Goal: Task Accomplishment & Management: Use online tool/utility

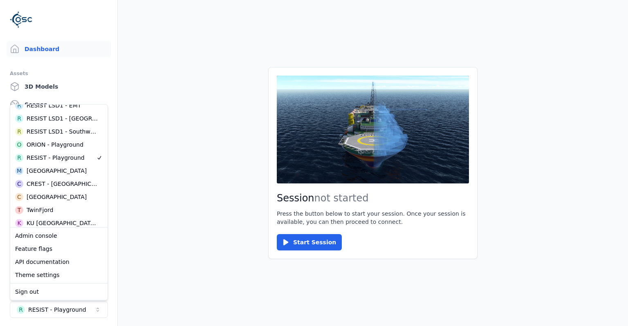
scroll to position [371, 0]
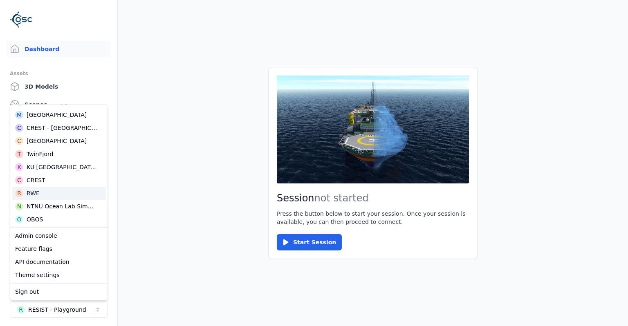
click at [180, 208] on main "Session not started Press the button below to start your session. Once your ses…" at bounding box center [373, 163] width 510 height 326
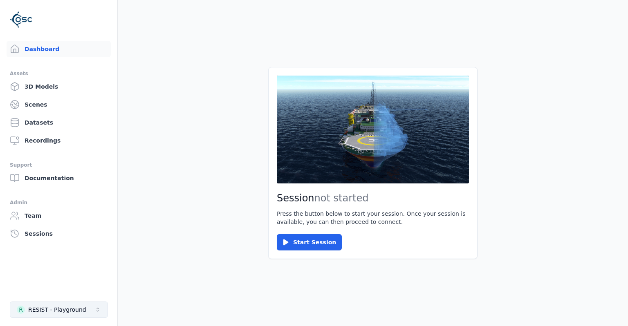
click at [78, 309] on div "RESIST - Playground" at bounding box center [57, 310] width 58 height 8
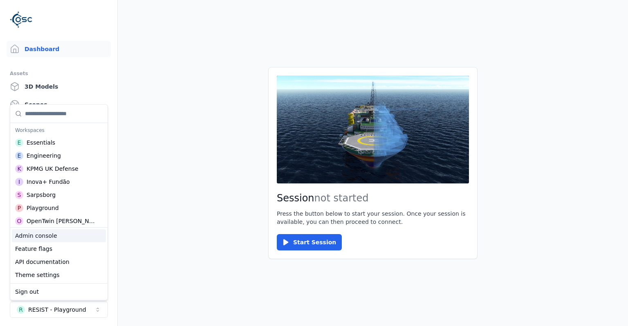
click at [46, 239] on div "Admin console" at bounding box center [59, 235] width 94 height 13
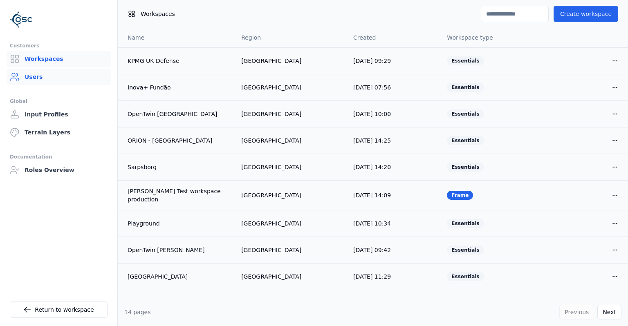
click at [53, 83] on link "Users" at bounding box center [59, 77] width 104 height 16
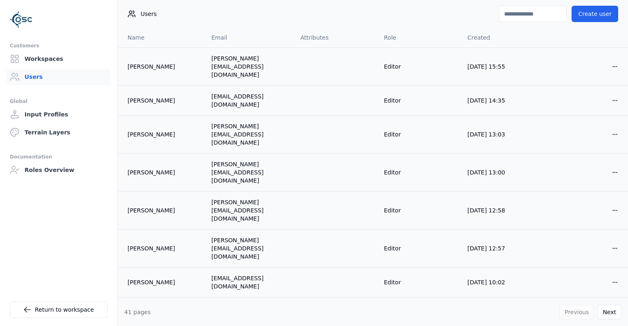
click at [522, 14] on input at bounding box center [533, 14] width 68 height 16
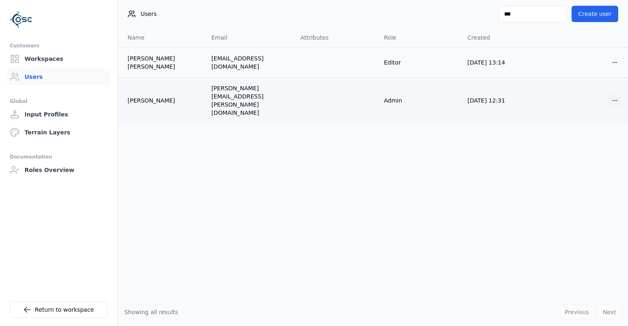
type input "***"
click at [621, 93] on html "Customers Workspaces Users Global Input Profiles Terrain Layers Documentation R…" at bounding box center [314, 163] width 628 height 326
click at [598, 104] on div "Edit" at bounding box center [595, 103] width 48 height 13
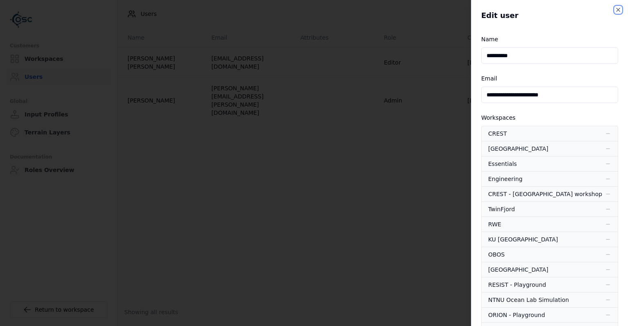
scroll to position [446, 0]
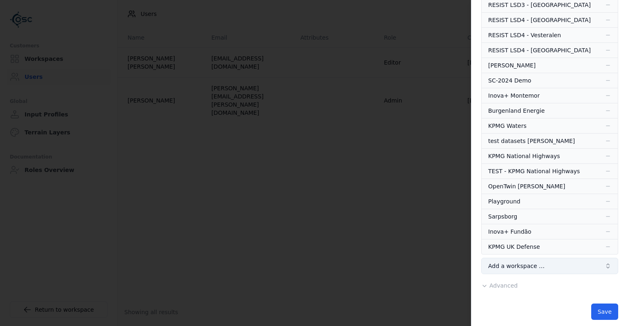
drag, startPoint x: 508, startPoint y: 280, endPoint x: 513, endPoint y: 262, distance: 19.1
click at [513, 262] on span "Add a workspace …" at bounding box center [516, 266] width 56 height 8
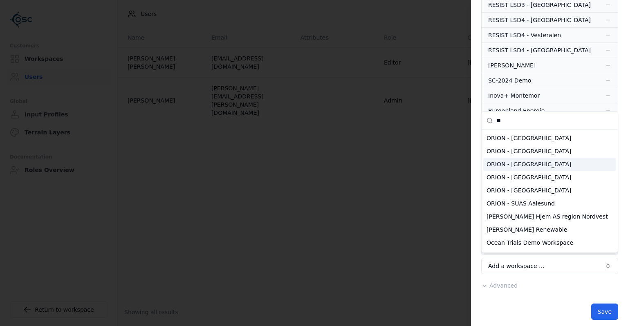
type input "**"
click at [512, 166] on div "ORION - [GEOGRAPHIC_DATA]" at bounding box center [549, 164] width 133 height 13
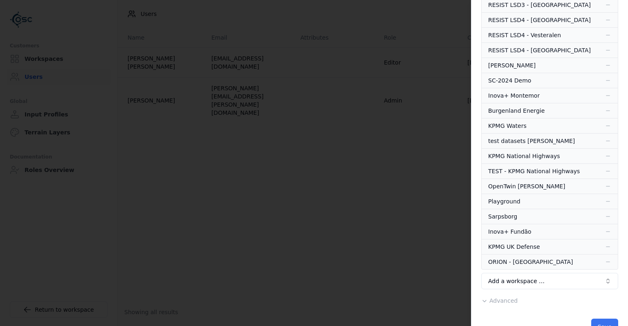
click at [601, 319] on button "Save" at bounding box center [604, 327] width 27 height 16
click at [602, 320] on button "Save" at bounding box center [604, 327] width 27 height 16
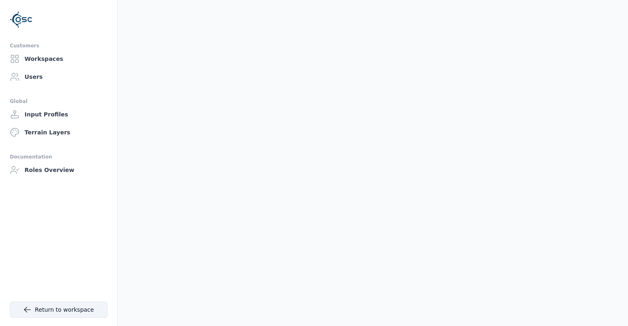
click at [52, 309] on link "Return to workspace" at bounding box center [59, 310] width 98 height 16
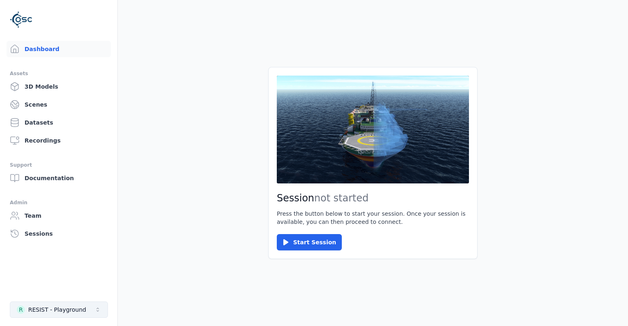
click at [68, 313] on div "RESIST - Playground" at bounding box center [57, 310] width 58 height 8
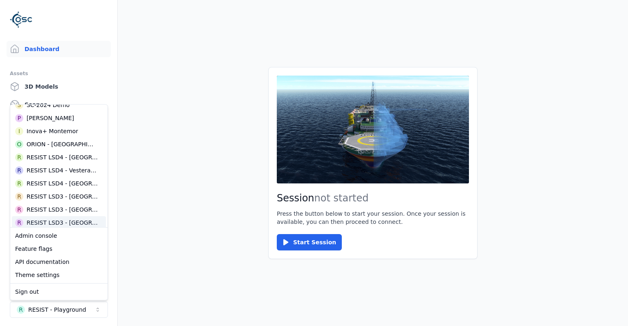
scroll to position [212, 0]
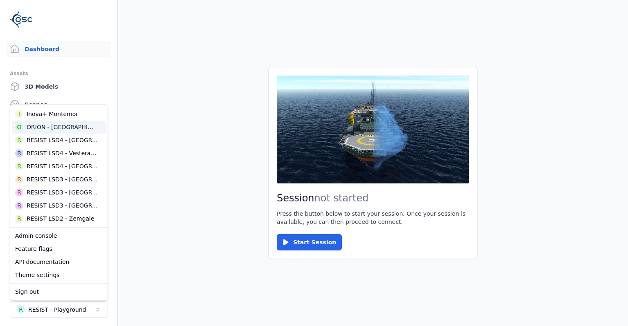
click at [47, 131] on div "ORION - [GEOGRAPHIC_DATA]" at bounding box center [62, 127] width 71 height 8
click at [71, 130] on div "O ORION - [GEOGRAPHIC_DATA]" at bounding box center [59, 127] width 94 height 13
click at [54, 129] on div "ORION - [GEOGRAPHIC_DATA]" at bounding box center [62, 127] width 71 height 8
click at [156, 143] on main "Session not started Press the button below to start your session. Once your ses…" at bounding box center [373, 163] width 510 height 326
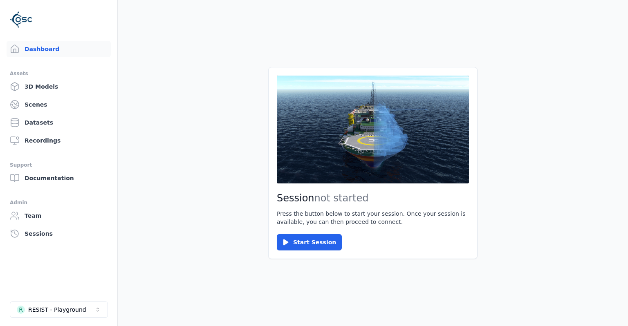
click at [80, 300] on li "R RESIST - Playground" at bounding box center [58, 309] width 117 height 29
click at [76, 308] on div "RESIST - Playground" at bounding box center [57, 310] width 58 height 8
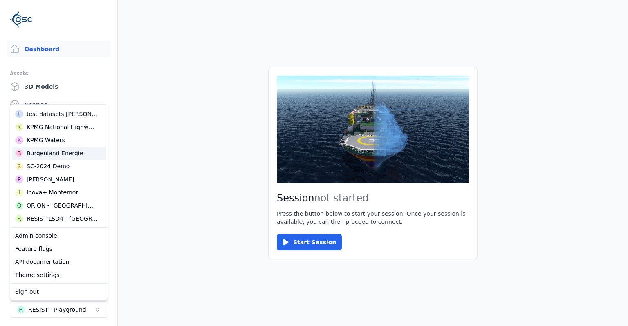
scroll to position [159, 0]
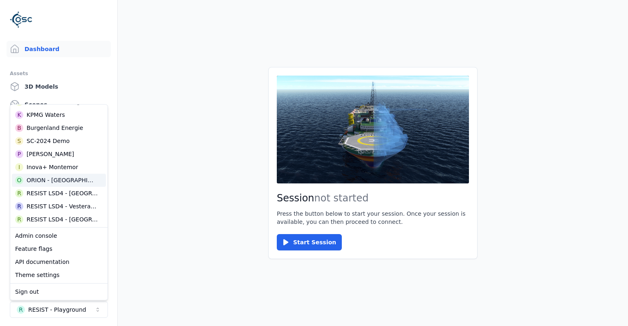
click at [42, 182] on div "ORION - [GEOGRAPHIC_DATA]" at bounding box center [62, 180] width 71 height 8
click at [127, 203] on main "Session not started Press the button below to start your session. Once your ses…" at bounding box center [373, 163] width 510 height 326
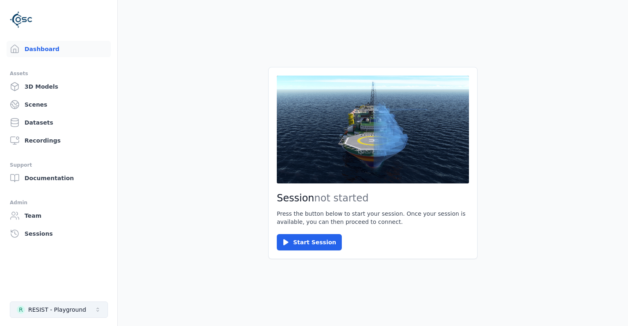
click at [72, 308] on div "RESIST - Playground" at bounding box center [57, 310] width 58 height 8
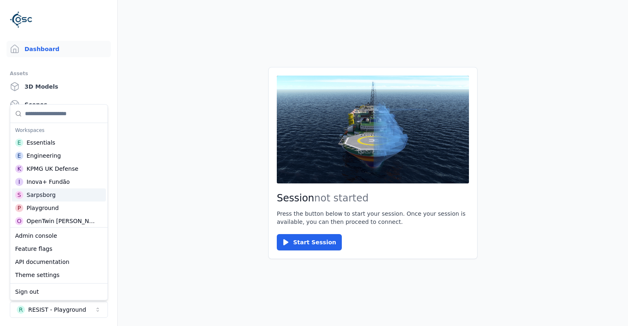
click at [54, 200] on div "S Sarpsborg" at bounding box center [59, 194] width 94 height 13
click at [148, 213] on main "Session not started Press the button below to start your session. Once your ses…" at bounding box center [373, 163] width 510 height 326
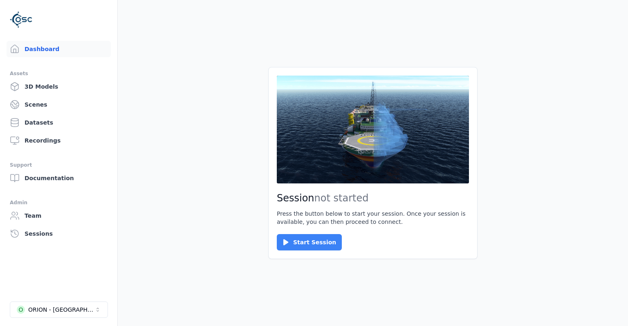
click at [313, 244] on button "Start Session" at bounding box center [309, 242] width 65 height 16
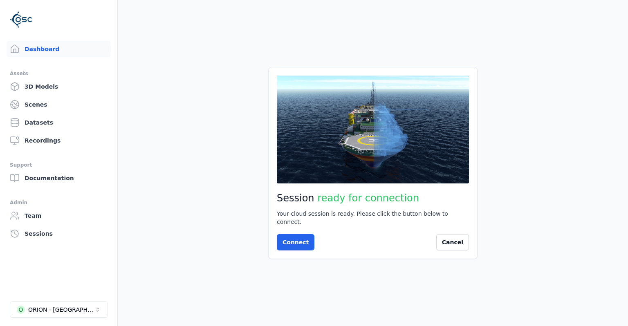
click at [348, 127] on button at bounding box center [373, 130] width 192 height 108
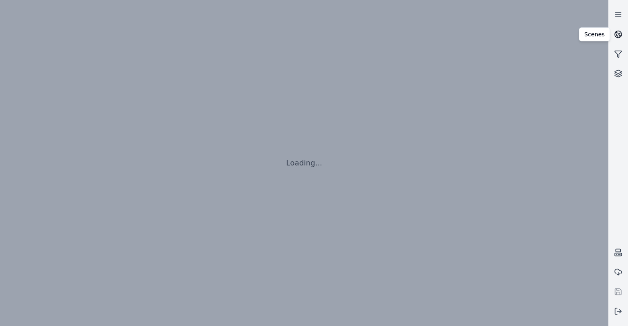
click at [622, 36] on link at bounding box center [618, 35] width 20 height 20
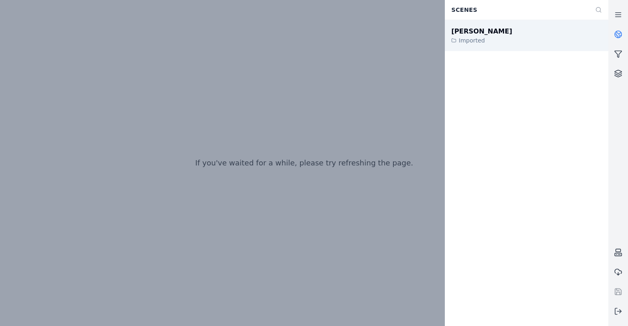
click at [512, 38] on div "João Câmara III Imported" at bounding box center [526, 35] width 163 height 31
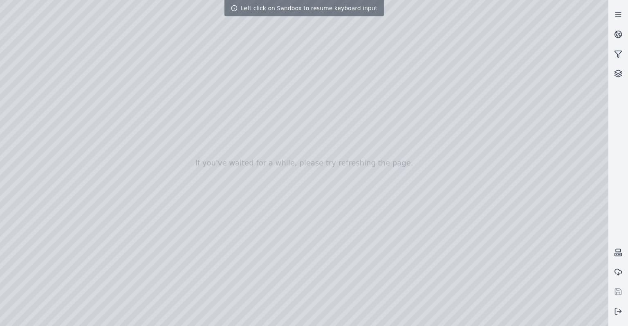
drag, startPoint x: 338, startPoint y: 109, endPoint x: 340, endPoint y: 143, distance: 34.8
click at [324, 115] on div at bounding box center [304, 163] width 608 height 326
drag, startPoint x: 324, startPoint y: 115, endPoint x: 300, endPoint y: 148, distance: 41.5
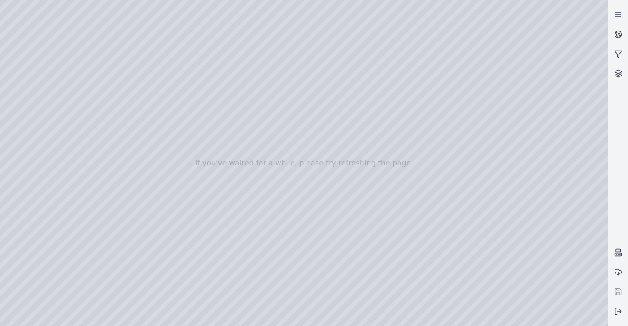
click at [415, 107] on div at bounding box center [304, 163] width 608 height 326
drag, startPoint x: 413, startPoint y: 107, endPoint x: 373, endPoint y: 178, distance: 80.8
click at [373, 213] on div at bounding box center [304, 163] width 608 height 326
drag, startPoint x: 357, startPoint y: 231, endPoint x: 333, endPoint y: 242, distance: 27.1
click at [409, 99] on div at bounding box center [304, 163] width 608 height 326
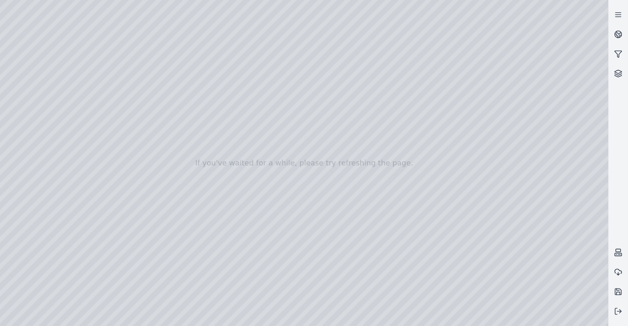
drag, startPoint x: 382, startPoint y: 189, endPoint x: 400, endPoint y: 152, distance: 40.9
click at [407, 190] on div at bounding box center [304, 163] width 608 height 326
drag, startPoint x: 397, startPoint y: 205, endPoint x: 423, endPoint y: 131, distance: 78.6
